Goal: Task Accomplishment & Management: Manage account settings

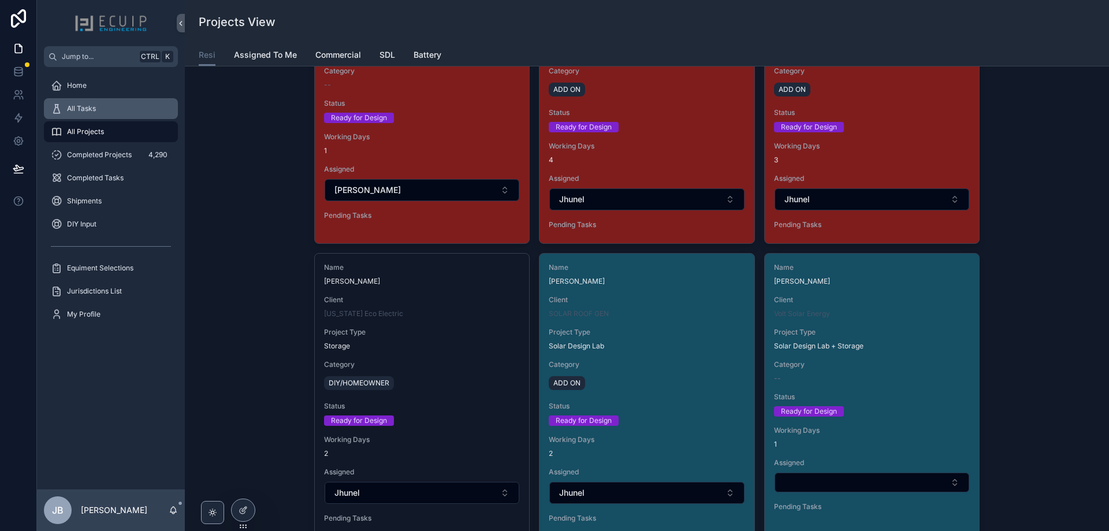
scroll to position [1675, 0]
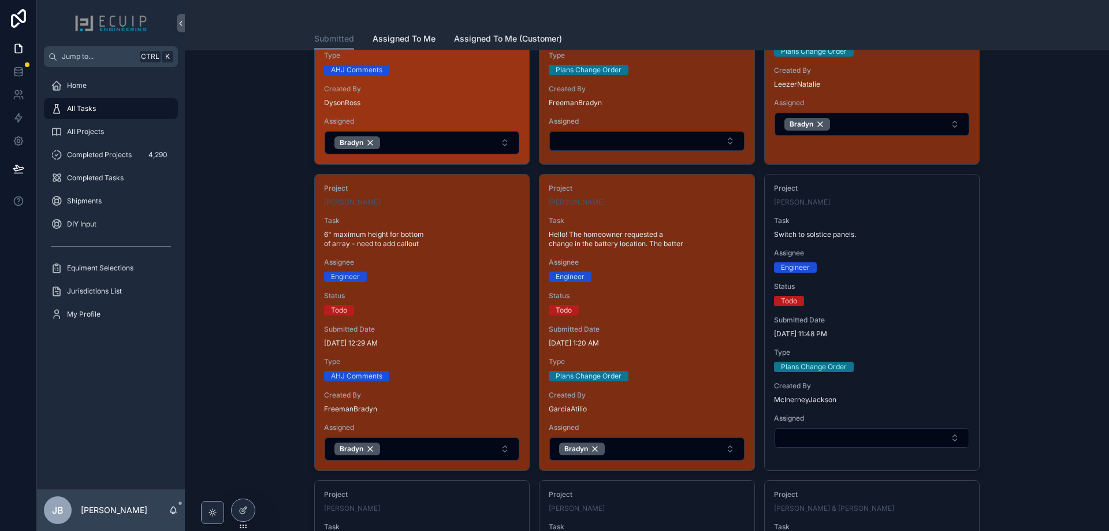
scroll to position [578, 0]
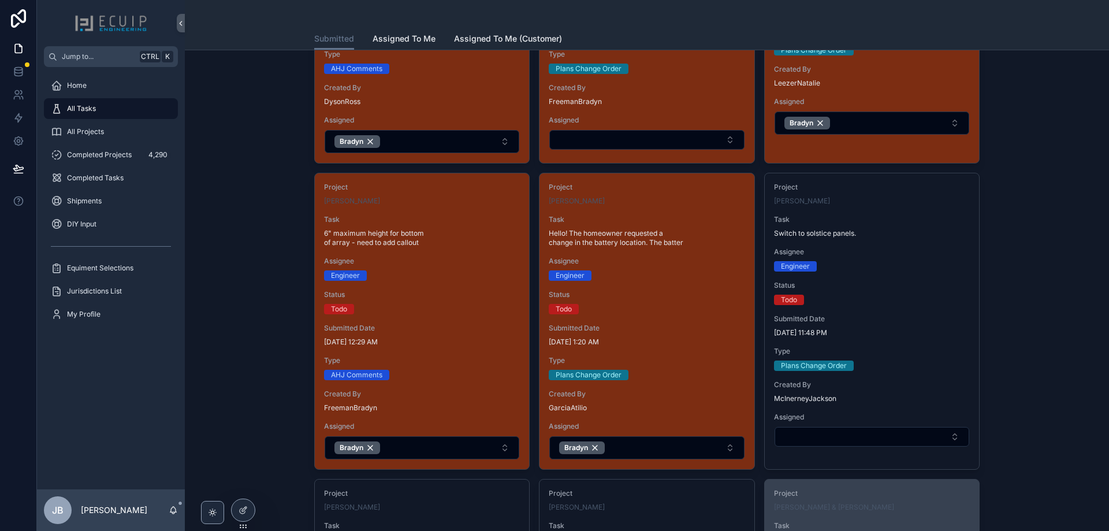
click at [956, 526] on span "Task" at bounding box center [872, 525] width 196 height 9
